Goal: Task Accomplishment & Management: Manage account settings

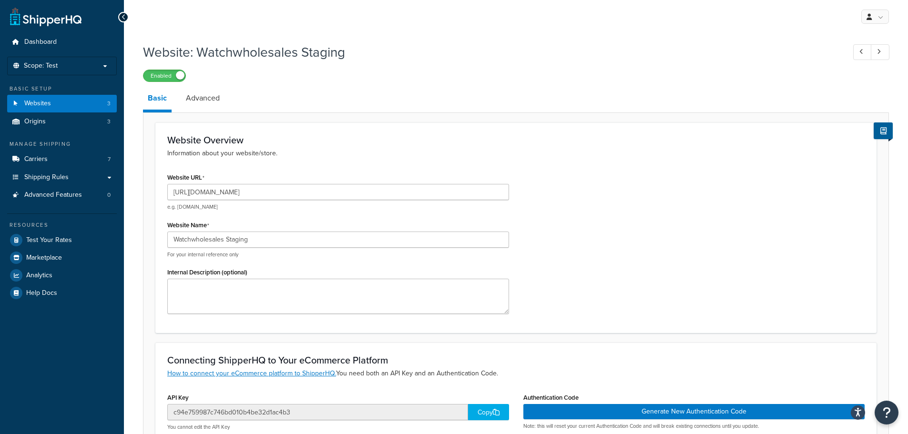
select select "169175"
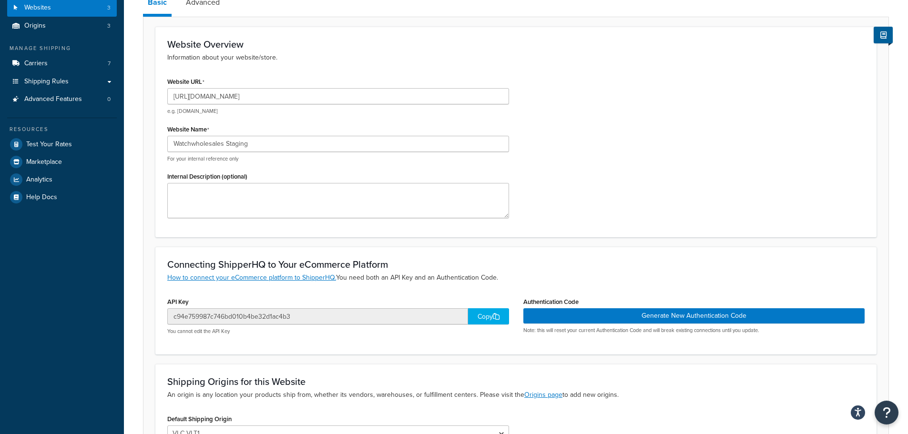
scroll to position [95, 0]
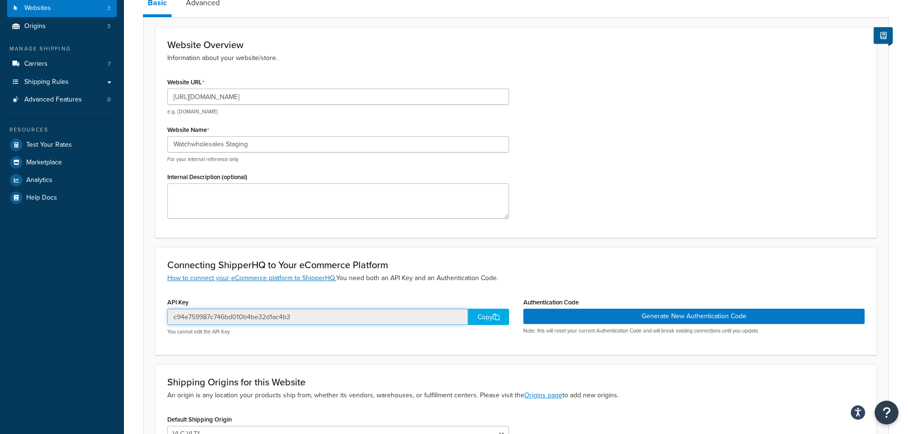
drag, startPoint x: 331, startPoint y: 317, endPoint x: 131, endPoint y: 318, distance: 200.3
click at [131, 318] on div "Website: Watchwholesales Staging Enabled Basic Advanced Website Overview Inform…" at bounding box center [516, 237] width 784 height 598
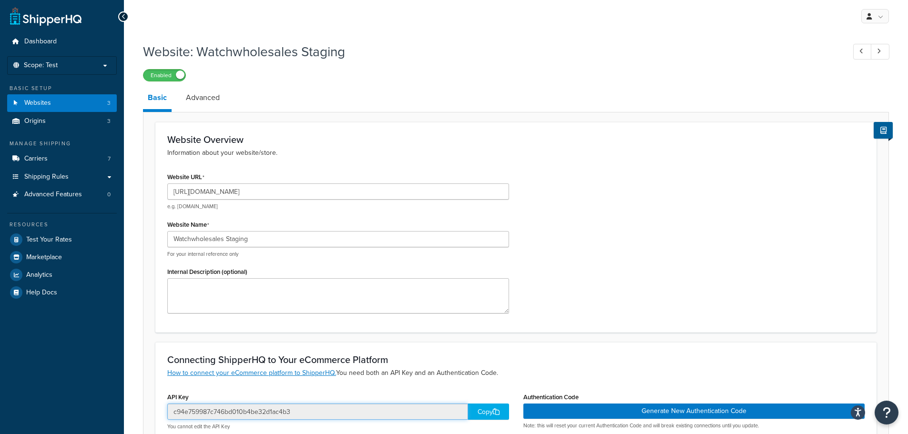
scroll to position [0, 0]
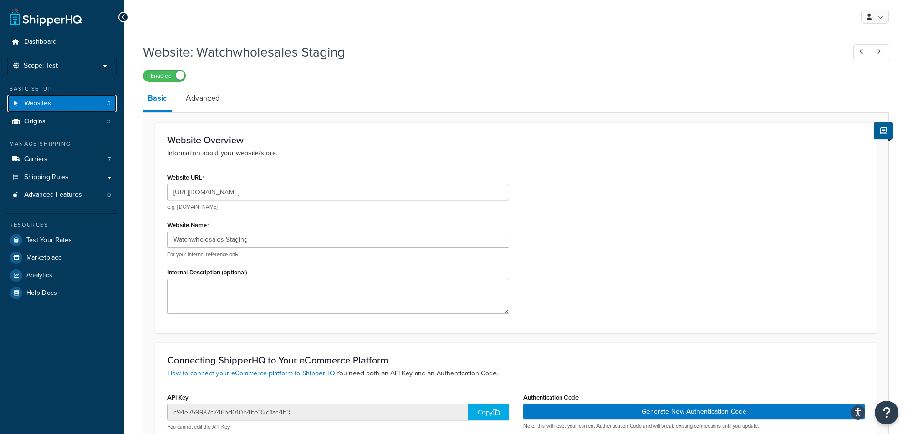
click at [77, 103] on link "Websites 3" at bounding box center [62, 104] width 110 height 18
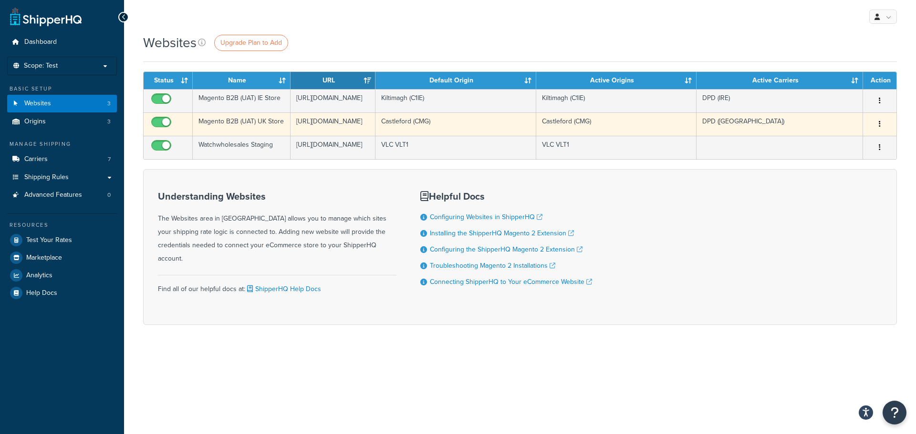
copy td "[URL][DOMAIN_NAME]"
drag, startPoint x: 347, startPoint y: 177, endPoint x: 295, endPoint y: 146, distance: 60.5
click at [295, 136] on td "[URL][DOMAIN_NAME]" at bounding box center [332, 124] width 85 height 23
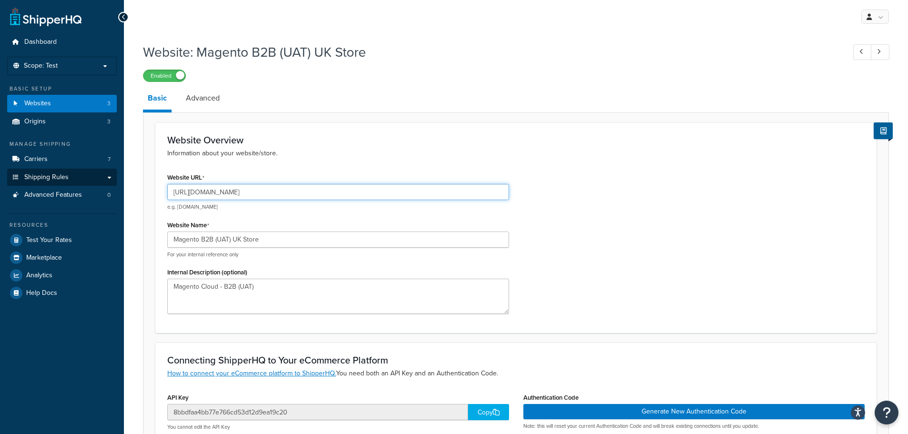
drag, startPoint x: 431, startPoint y: 193, endPoint x: 29, endPoint y: 172, distance: 402.5
click at [29, 172] on div "Dashboard Scope: Test Basic Setup Websites 3 Origins 3 Manage Shipping Carriers…" at bounding box center [454, 327] width 908 height 655
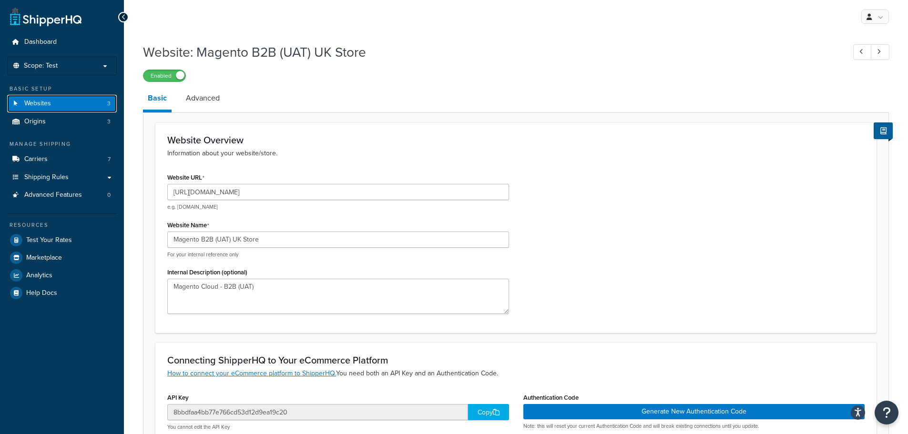
click at [75, 103] on link "Websites 3" at bounding box center [62, 104] width 110 height 18
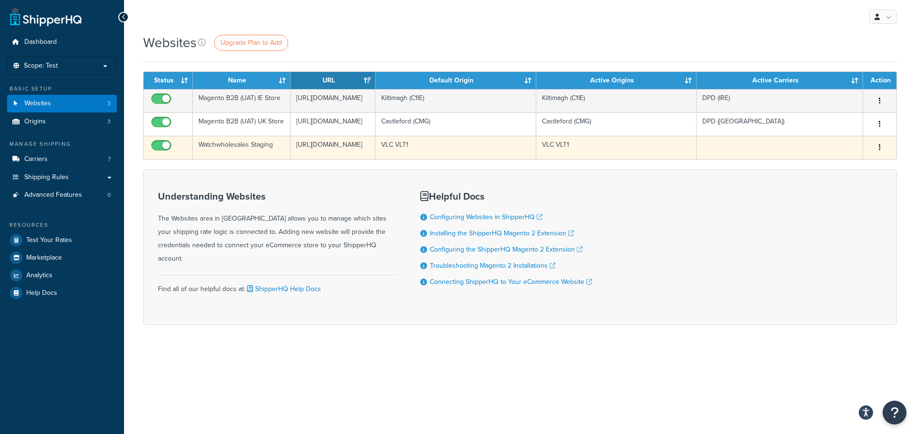
click at [878, 151] on icon "button" at bounding box center [879, 147] width 2 height 7
click at [856, 206] on link "Edit" at bounding box center [840, 213] width 75 height 20
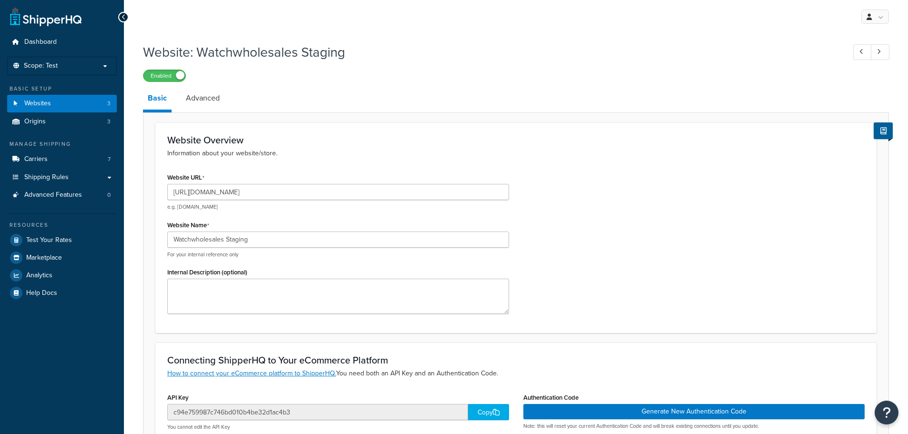
select select "169175"
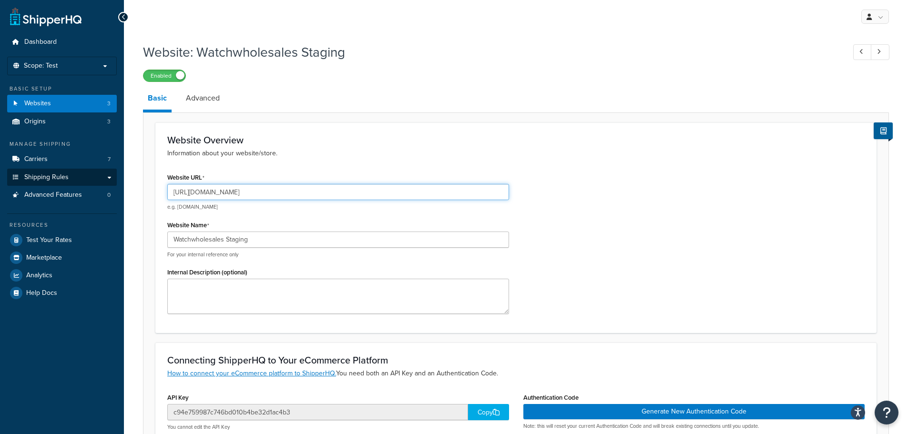
drag, startPoint x: 328, startPoint y: 193, endPoint x: 90, endPoint y: 184, distance: 238.1
click at [90, 184] on div "Dashboard Scope: Test Basic Setup Websites 3 Origins 3 Manage Shipping Carriers…" at bounding box center [454, 327] width 908 height 655
paste input "staging01aaaa0b2b5a891482fad53640bc810e214.cmsdistribution.com/en-gb"
drag, startPoint x: 429, startPoint y: 193, endPoint x: 400, endPoint y: 194, distance: 29.6
click at [400, 194] on input "https://staging01aaaa0b2b5a891482fad53640bc810e214.cmsdistribution.com/en-gb" at bounding box center [338, 192] width 342 height 16
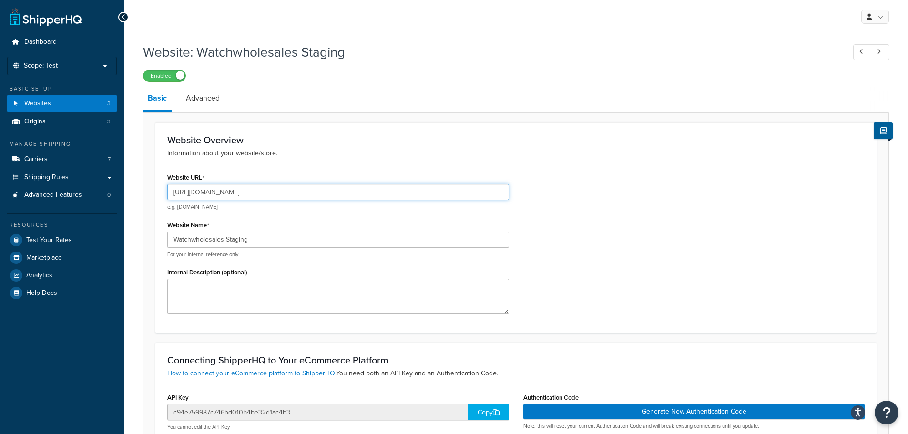
type input "https://staging01aaaa0b2b5a891482fad53640bc810e214.cmsdistribution.com"
click at [593, 199] on div "Website URL https://staging01aaaa0b2b5a891482fad53640bc810e214.cmsdistribution.…" at bounding box center [516, 246] width 712 height 151
click at [477, 192] on input "https://staging01aaaa0b2b5a891482fad53640bc810e214.cmsdistribution.com" at bounding box center [338, 192] width 342 height 16
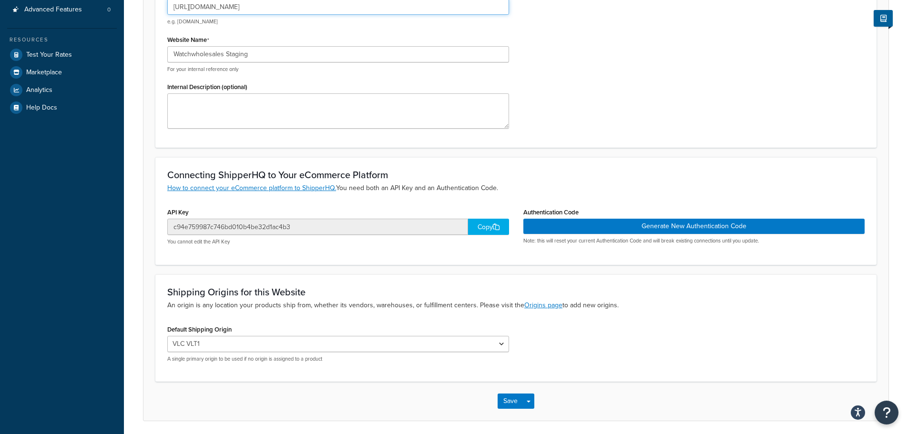
scroll to position [191, 0]
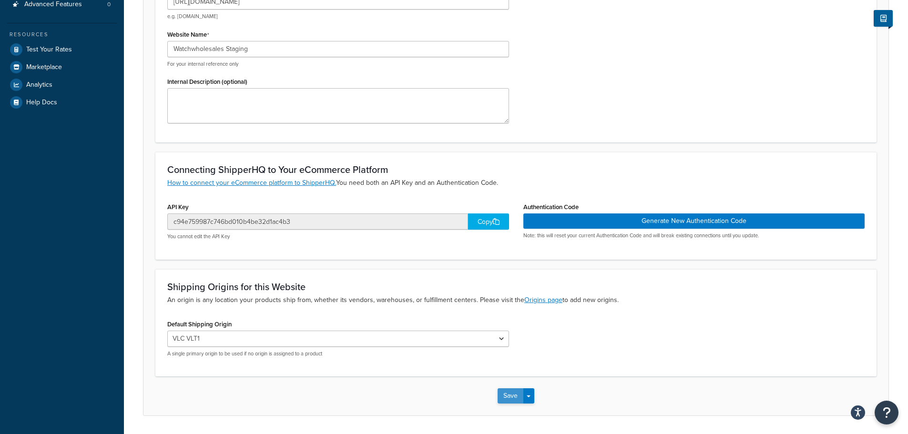
click at [506, 391] on button "Save" at bounding box center [511, 396] width 26 height 15
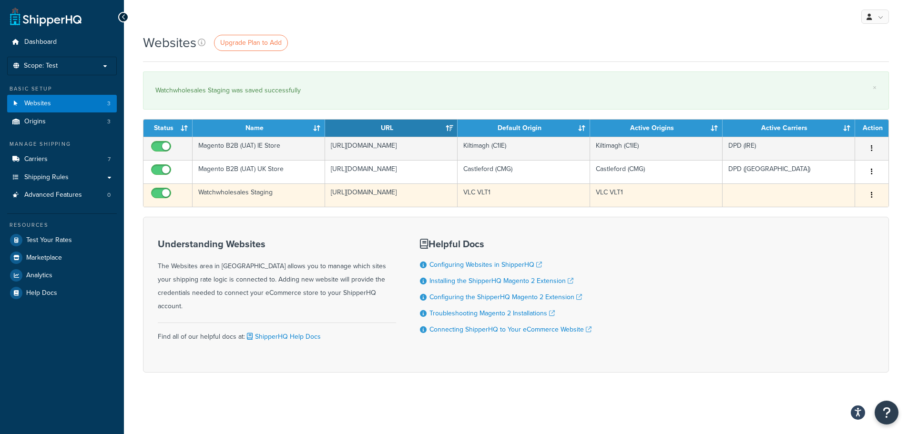
click at [872, 198] on icon "button" at bounding box center [872, 195] width 2 height 7
click at [850, 242] on link "Edit" at bounding box center [833, 241] width 75 height 20
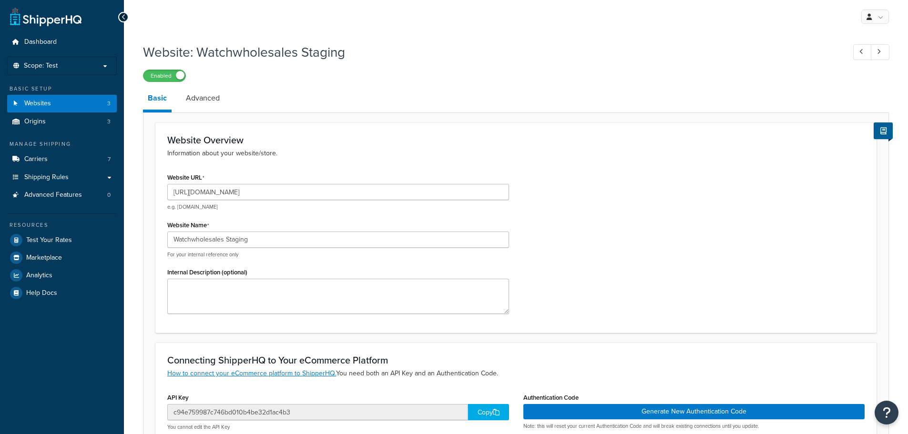
select select "169175"
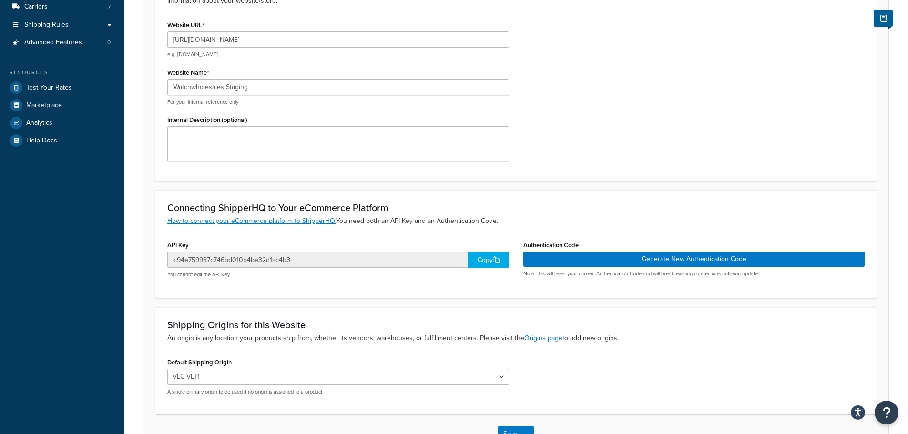
scroll to position [95, 0]
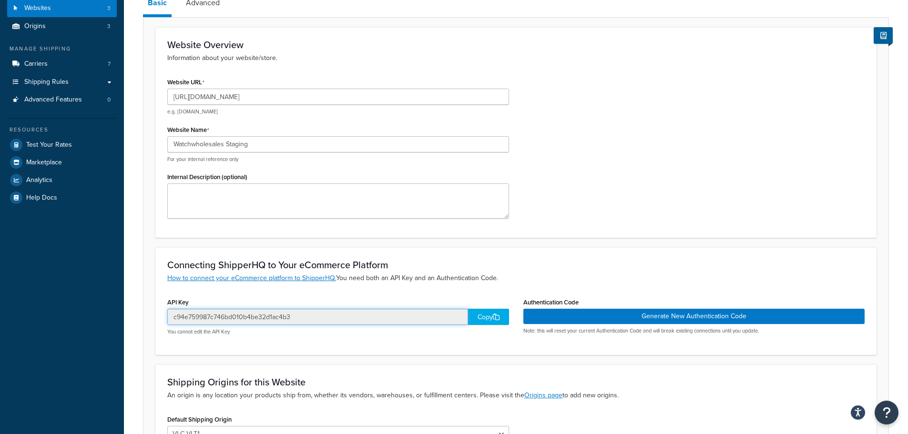
drag, startPoint x: 309, startPoint y: 321, endPoint x: 144, endPoint y: 319, distance: 165.0
click at [144, 319] on form "Website Overview Information about your website/store. Website URL https://stag…" at bounding box center [516, 269] width 745 height 484
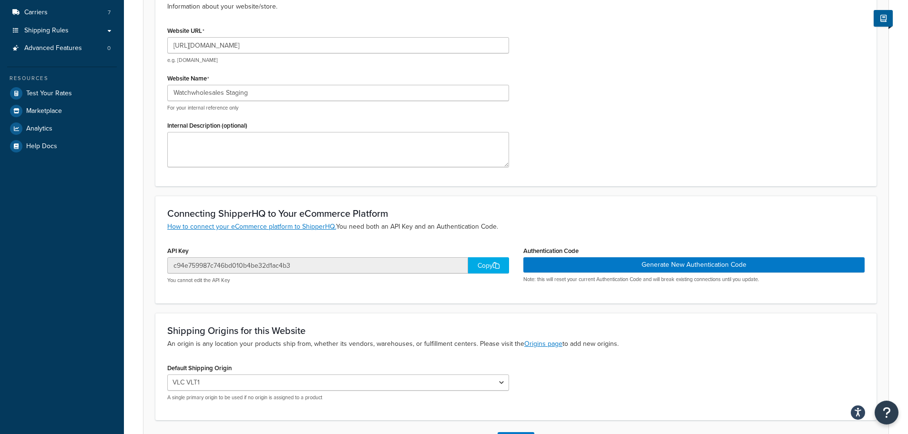
scroll to position [220, 0]
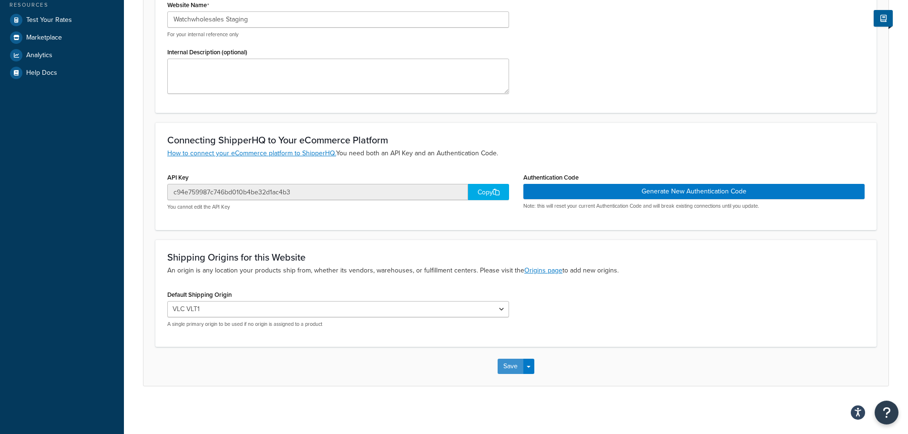
click at [507, 371] on button "Save" at bounding box center [511, 366] width 26 height 15
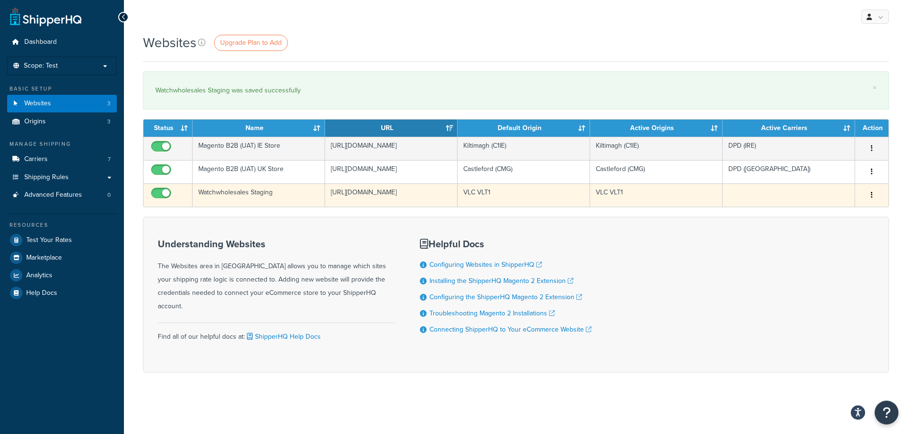
click at [873, 198] on icon "button" at bounding box center [872, 195] width 2 height 7
click at [841, 237] on link "Edit" at bounding box center [833, 241] width 75 height 20
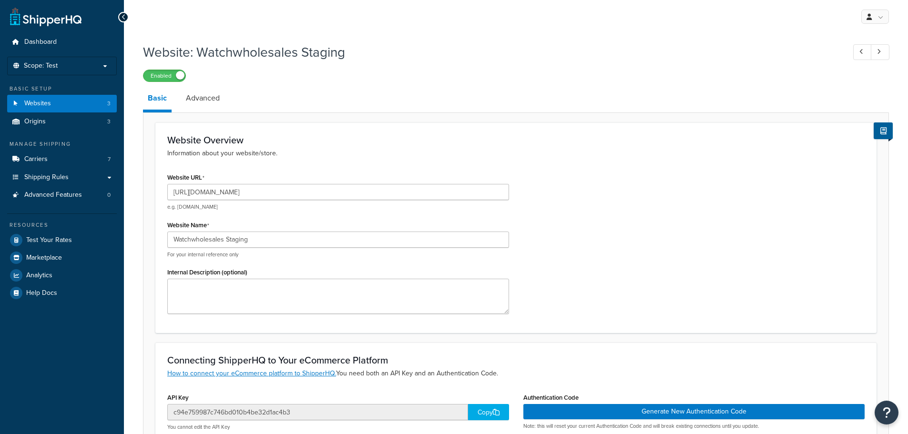
select select "169175"
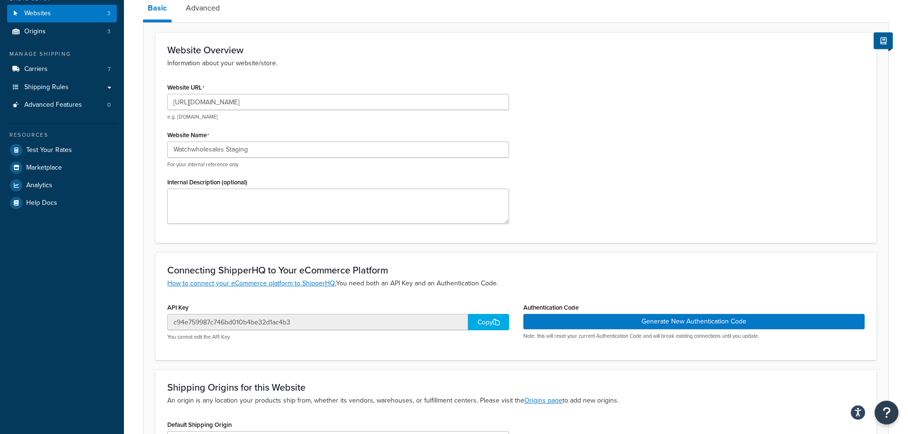
scroll to position [220, 0]
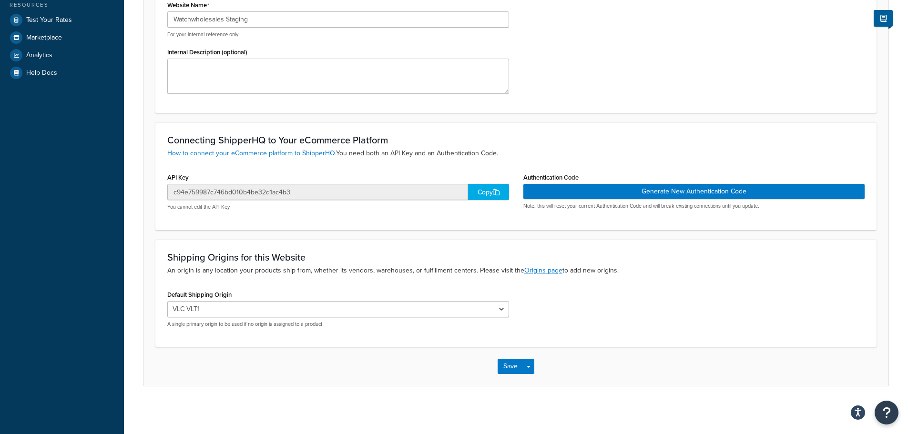
click at [482, 195] on div "Copy" at bounding box center [488, 192] width 41 height 16
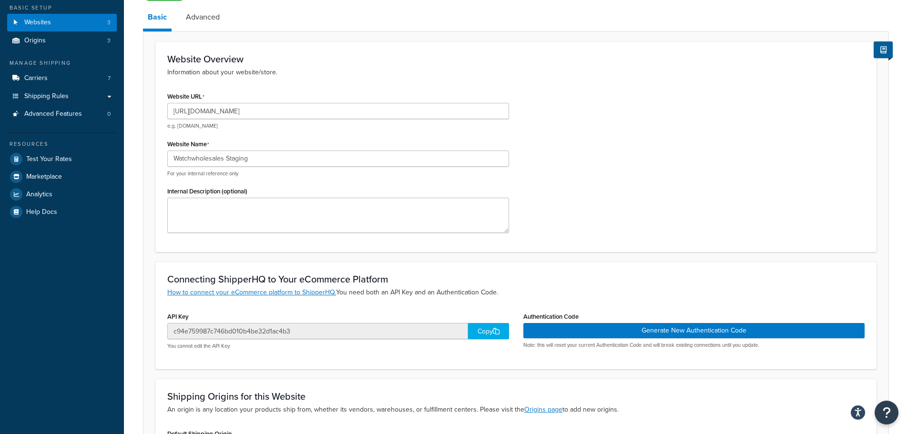
scroll to position [30, 0]
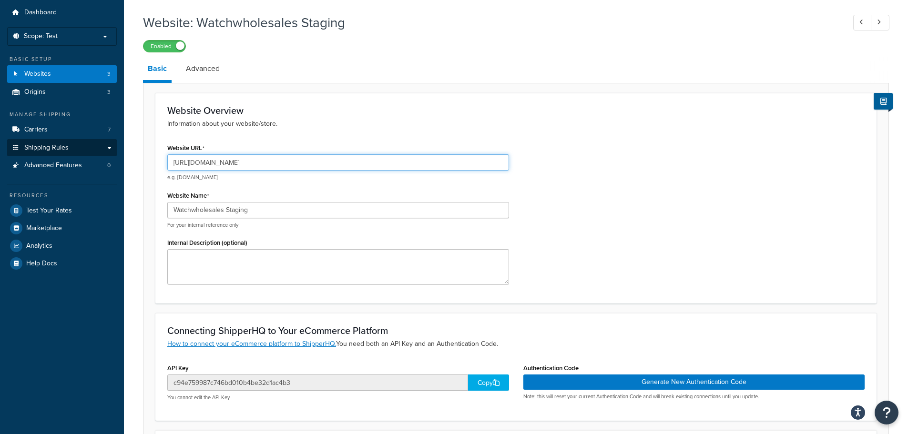
drag, startPoint x: 433, startPoint y: 165, endPoint x: 42, endPoint y: 153, distance: 390.7
click at [42, 153] on div "Dashboard Scope: Test Basic Setup Websites 3 Origins 3 Manage Shipping Carriers…" at bounding box center [454, 297] width 908 height 655
paste input "[DOMAIN_NAME][URL]"
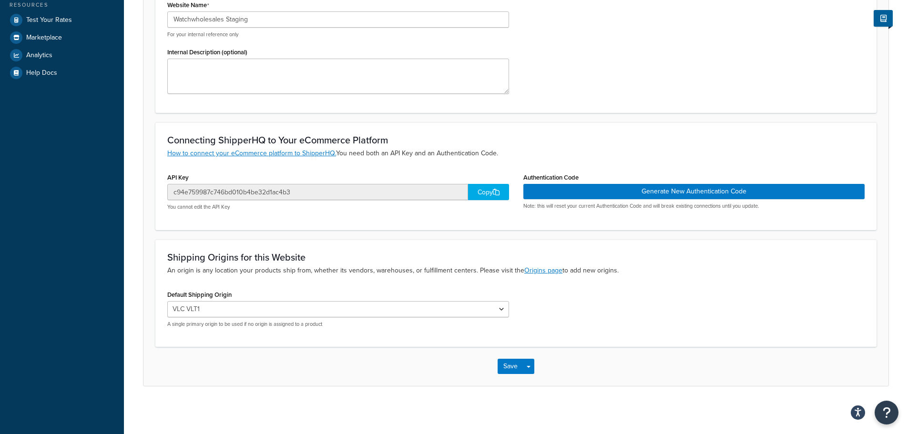
scroll to position [77, 0]
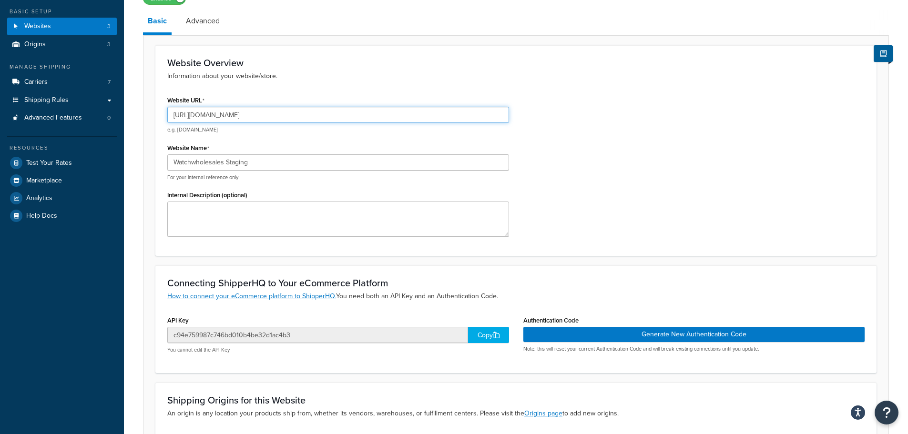
type input "[URL][DOMAIN_NAME]"
click at [720, 144] on div "Website URL https://mcstaging.watchwholesalers.com e.g. mywebsite.com Website N…" at bounding box center [516, 168] width 712 height 151
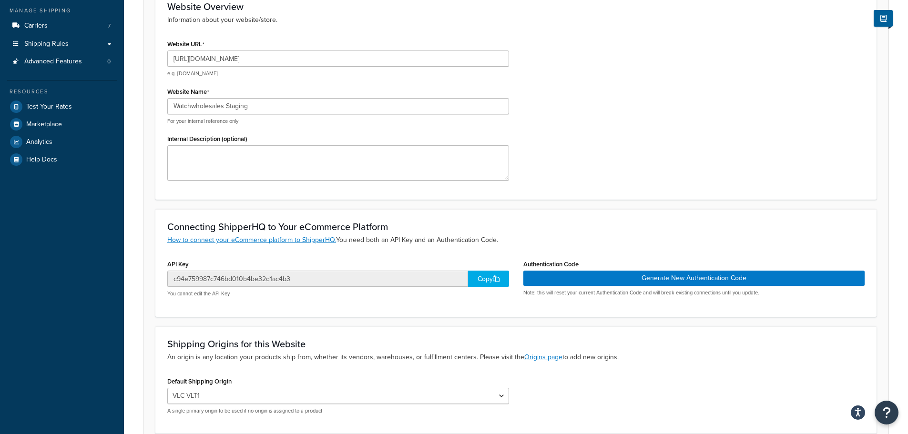
scroll to position [220, 0]
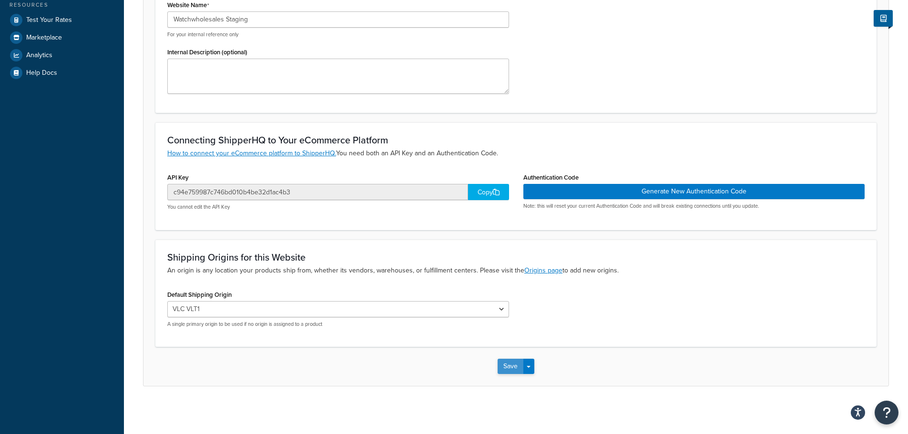
click at [506, 368] on button "Save" at bounding box center [511, 366] width 26 height 15
